Goal: Find specific page/section

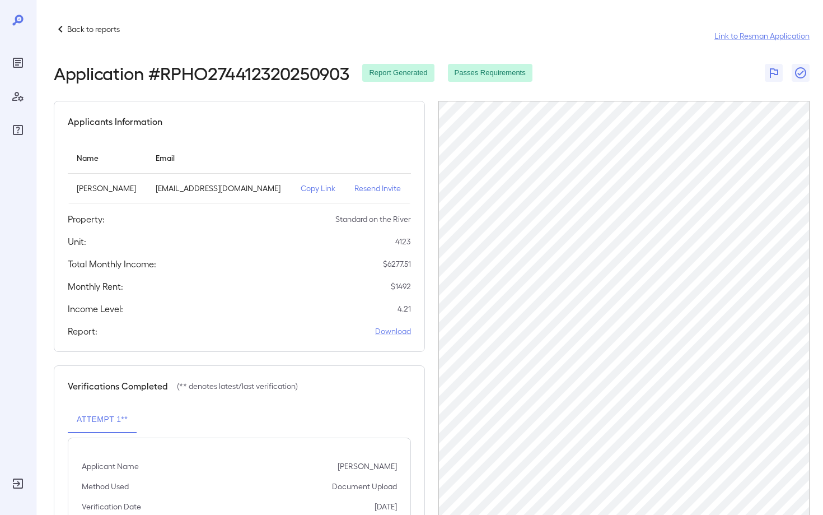
click at [89, 31] on p "Back to reports" at bounding box center [93, 29] width 53 height 11
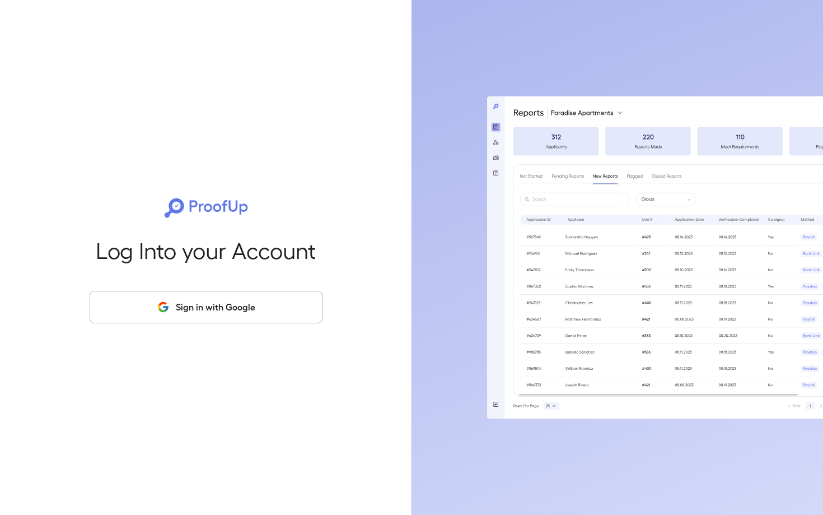
click at [208, 306] on button "Sign in with Google" at bounding box center [206, 307] width 233 height 32
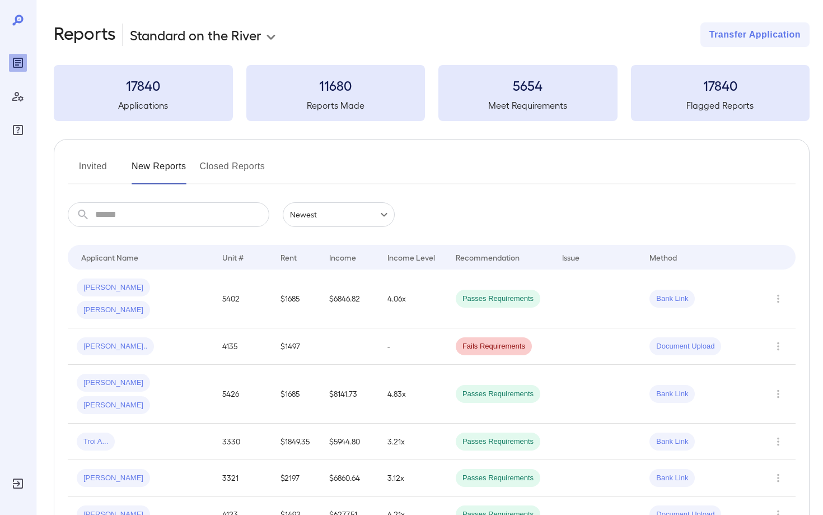
click at [93, 167] on button "Invited" at bounding box center [93, 170] width 50 height 27
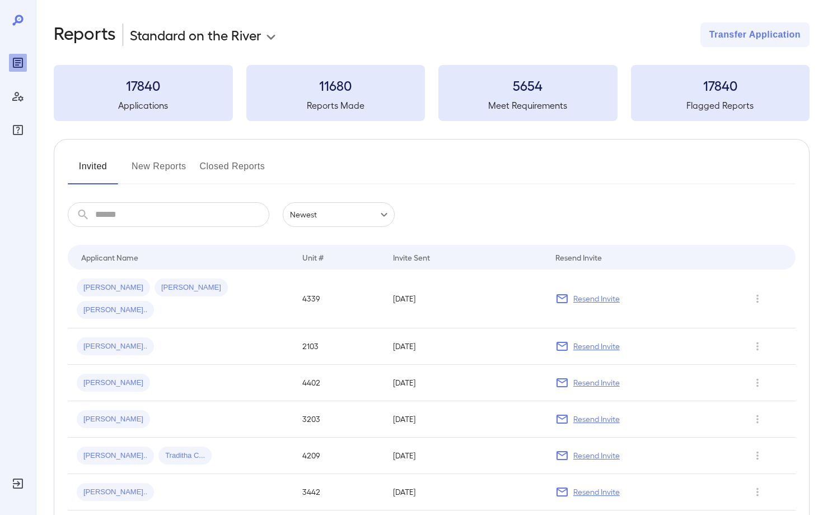
click at [164, 169] on button "New Reports" at bounding box center [159, 170] width 55 height 27
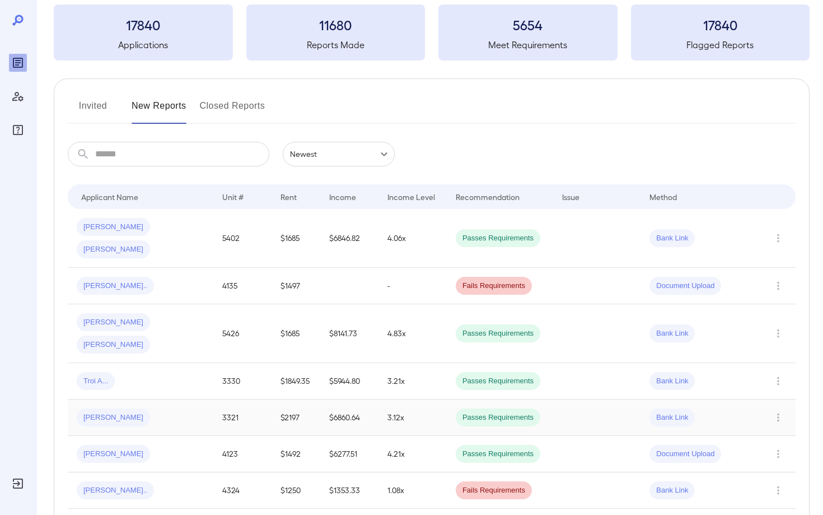
scroll to position [62, 0]
